Goal: Check status: Check status

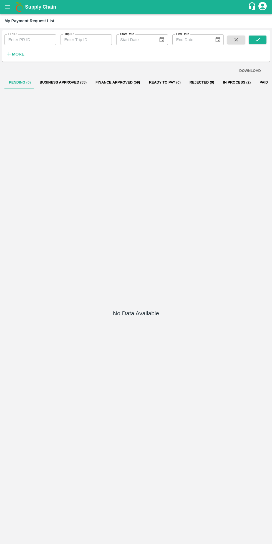
click at [7, 7] on icon "open drawer" at bounding box center [7, 6] width 5 height 3
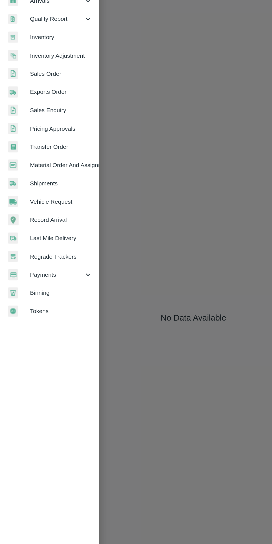
click at [35, 279] on div "Payments" at bounding box center [34, 283] width 69 height 13
click at [34, 297] on span "My Payment Requests" at bounding box center [45, 296] width 39 height 6
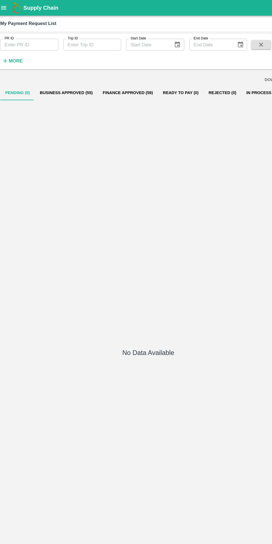
click at [53, 83] on button "Business Approved (55)" at bounding box center [63, 82] width 56 height 13
click at [125, 82] on button "Finance Approved (59)" at bounding box center [118, 82] width 54 height 13
click at [155, 82] on button "Ready To Pay (4)" at bounding box center [165, 82] width 41 height 13
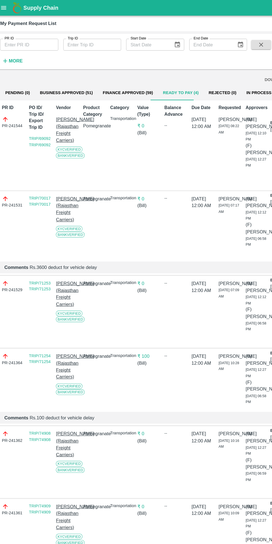
click at [71, 81] on button "Business Approved (51)" at bounding box center [63, 82] width 56 height 13
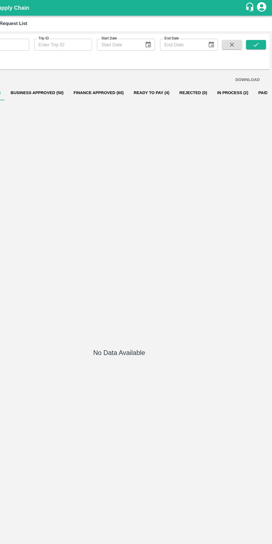
click at [219, 77] on button "In Process (2)" at bounding box center [237, 82] width 37 height 13
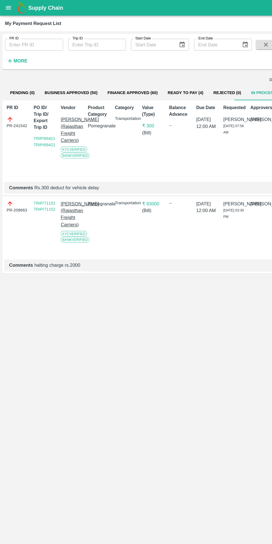
click at [155, 82] on button "Ready To Pay (4)" at bounding box center [165, 82] width 41 height 13
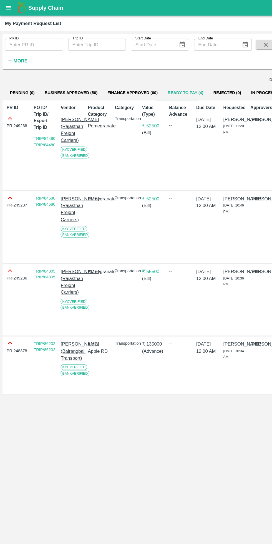
click at [116, 82] on button "Finance Approved (60)" at bounding box center [118, 82] width 54 height 13
